Goal: Information Seeking & Learning: Learn about a topic

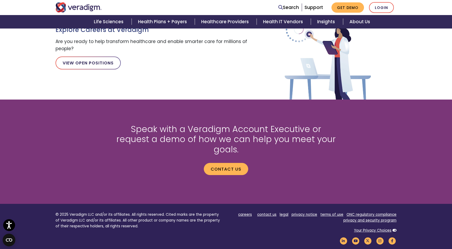
scroll to position [634, 0]
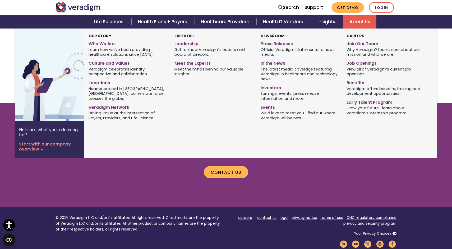
click at [358, 23] on link "About Us" at bounding box center [359, 21] width 33 height 13
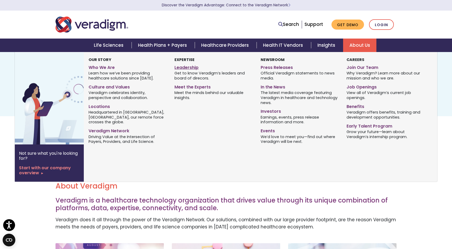
click at [183, 66] on link "Leadership" at bounding box center [213, 67] width 78 height 8
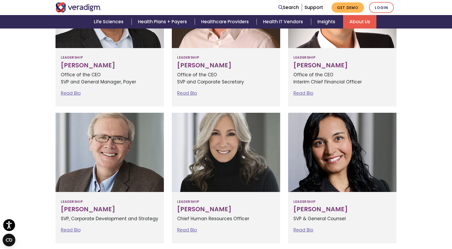
scroll to position [234, 0]
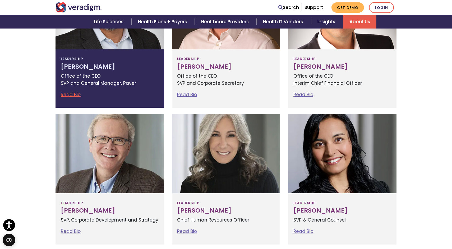
click at [112, 66] on h3 "Jay Bhattacharyya" at bounding box center [110, 66] width 98 height 7
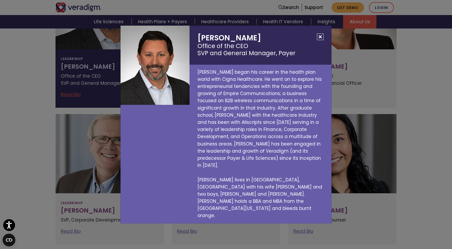
click at [320, 40] on button "Close" at bounding box center [320, 37] width 7 height 7
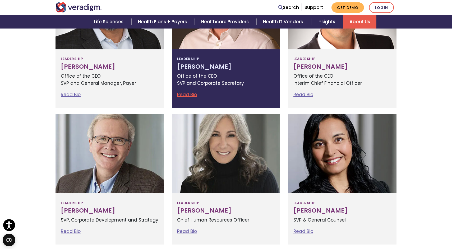
click at [216, 66] on h3 "Eric Jacobson" at bounding box center [226, 66] width 98 height 7
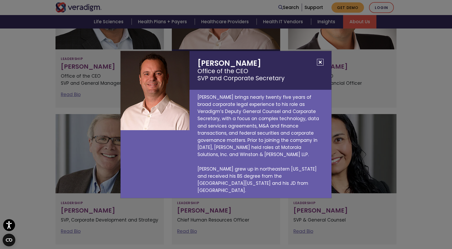
click at [320, 66] on button "Close" at bounding box center [320, 62] width 7 height 7
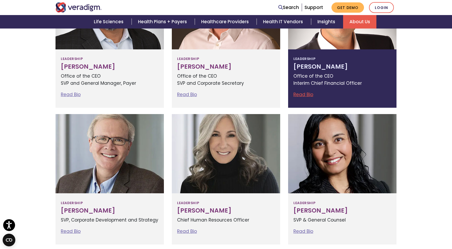
click at [321, 66] on h3 "Lee Westerfield" at bounding box center [342, 66] width 98 height 7
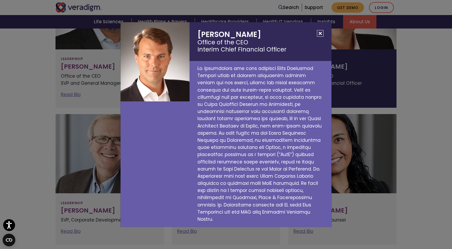
click at [321, 37] on button "Close" at bounding box center [320, 33] width 7 height 7
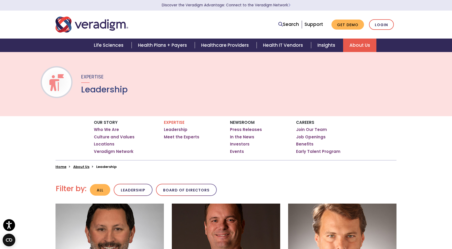
scroll to position [0, 0]
click at [100, 191] on button "All" at bounding box center [100, 190] width 20 height 12
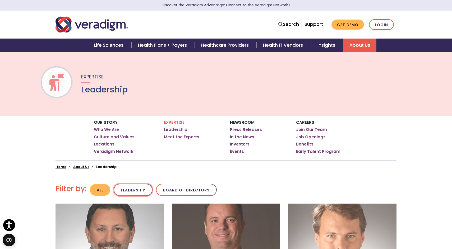
click at [134, 191] on button "Leadership" at bounding box center [133, 190] width 39 height 12
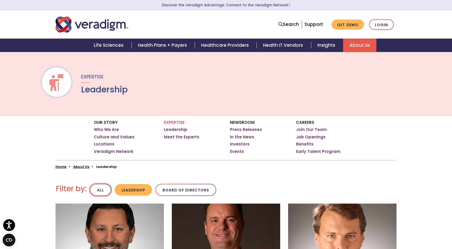
click at [99, 190] on button "All" at bounding box center [100, 190] width 21 height 12
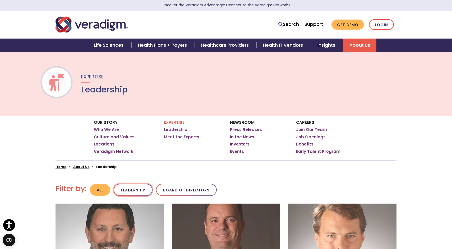
click at [133, 191] on button "Leadership" at bounding box center [133, 190] width 39 height 12
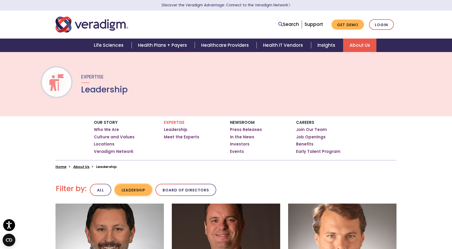
drag, startPoint x: 176, startPoint y: 192, endPoint x: 149, endPoint y: 191, distance: 26.7
click at [175, 192] on button "Board of Directors" at bounding box center [185, 190] width 61 height 12
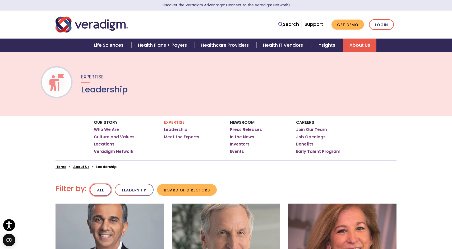
drag, startPoint x: 135, startPoint y: 191, endPoint x: 103, endPoint y: 190, distance: 32.8
click at [135, 191] on button "Leadership" at bounding box center [134, 190] width 39 height 12
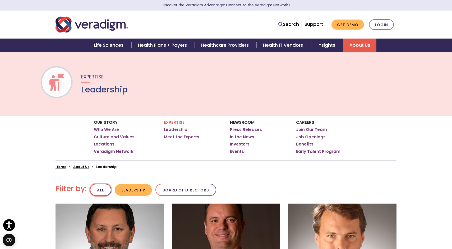
click at [100, 190] on button "All" at bounding box center [100, 190] width 21 height 12
drag, startPoint x: 136, startPoint y: 190, endPoint x: 141, endPoint y: 190, distance: 5.3
click at [136, 190] on button "Leadership" at bounding box center [133, 190] width 39 height 12
click at [183, 192] on button "Board of Directors" at bounding box center [185, 190] width 61 height 12
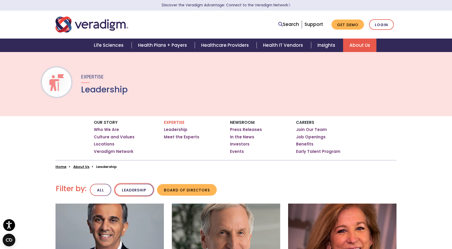
click at [143, 189] on button "Leadership" at bounding box center [134, 190] width 39 height 12
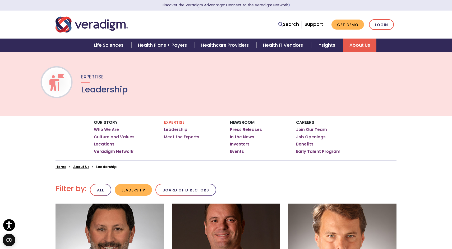
click at [25, 168] on div "Our Story Who We Are Culture and Values Locations Veradigm Network Expertise Ho…" at bounding box center [226, 142] width 452 height 53
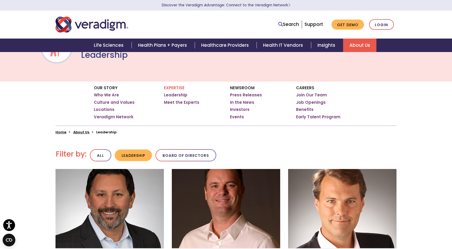
scroll to position [35, 0]
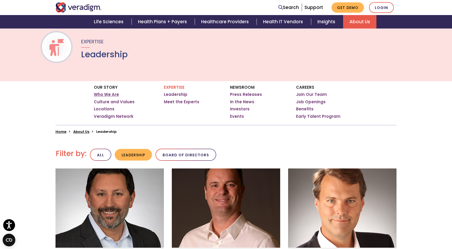
click at [102, 94] on link "Who We Are" at bounding box center [106, 94] width 25 height 5
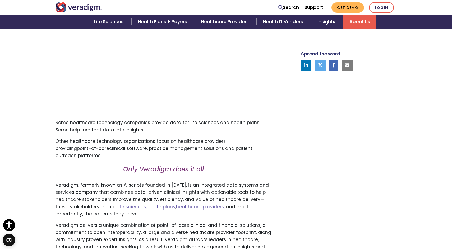
scroll to position [216, 0]
